Goal: Transaction & Acquisition: Purchase product/service

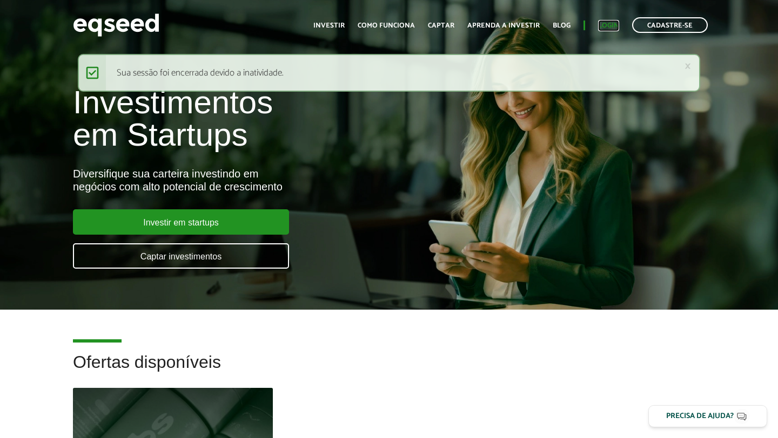
click at [610, 25] on link "Login" at bounding box center [608, 25] width 21 height 7
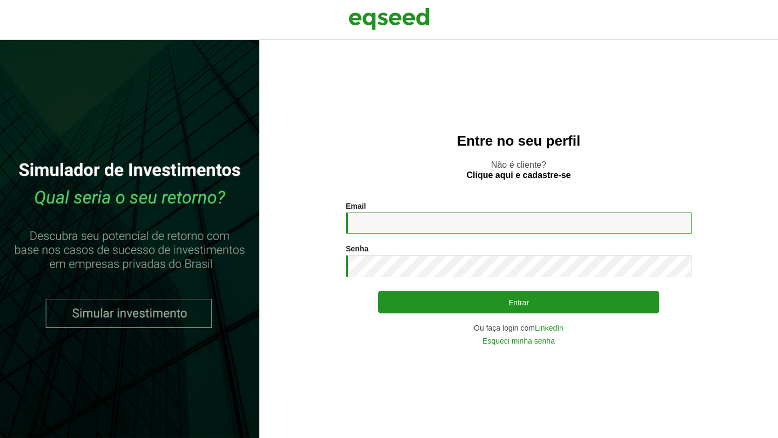
click at [454, 220] on input "Email *" at bounding box center [519, 223] width 346 height 21
click at [374, 225] on input "Email *" at bounding box center [519, 223] width 346 height 21
type input "**********"
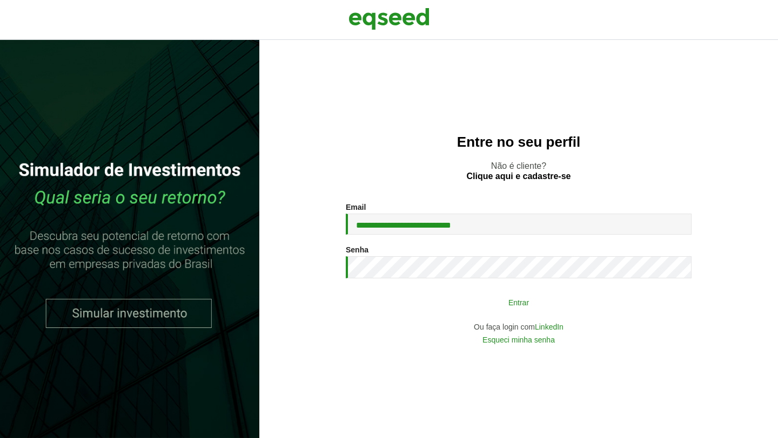
click at [463, 296] on button "Entrar" at bounding box center [518, 302] width 281 height 21
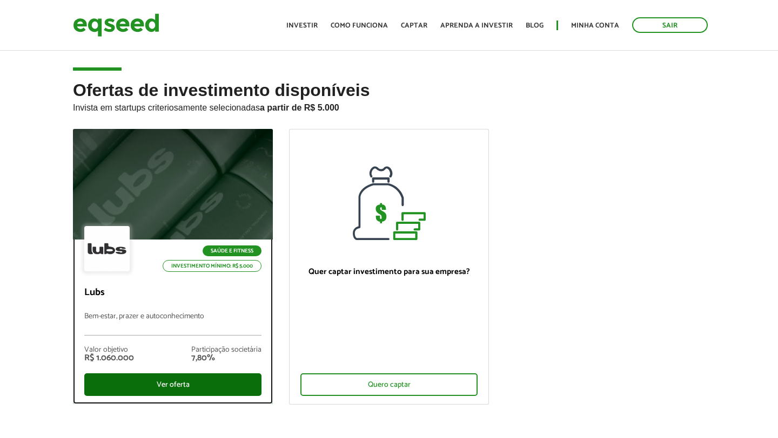
click at [175, 385] on div "Ver oferta" at bounding box center [172, 385] width 177 height 23
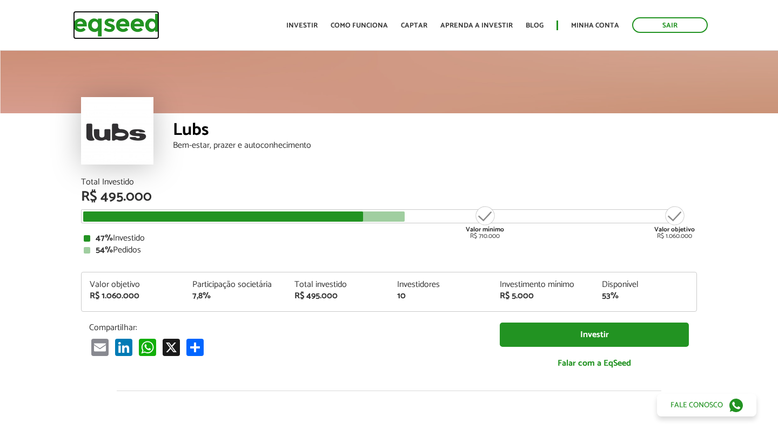
click at [109, 27] on img at bounding box center [116, 25] width 86 height 29
